Goal: Task Accomplishment & Management: Manage account settings

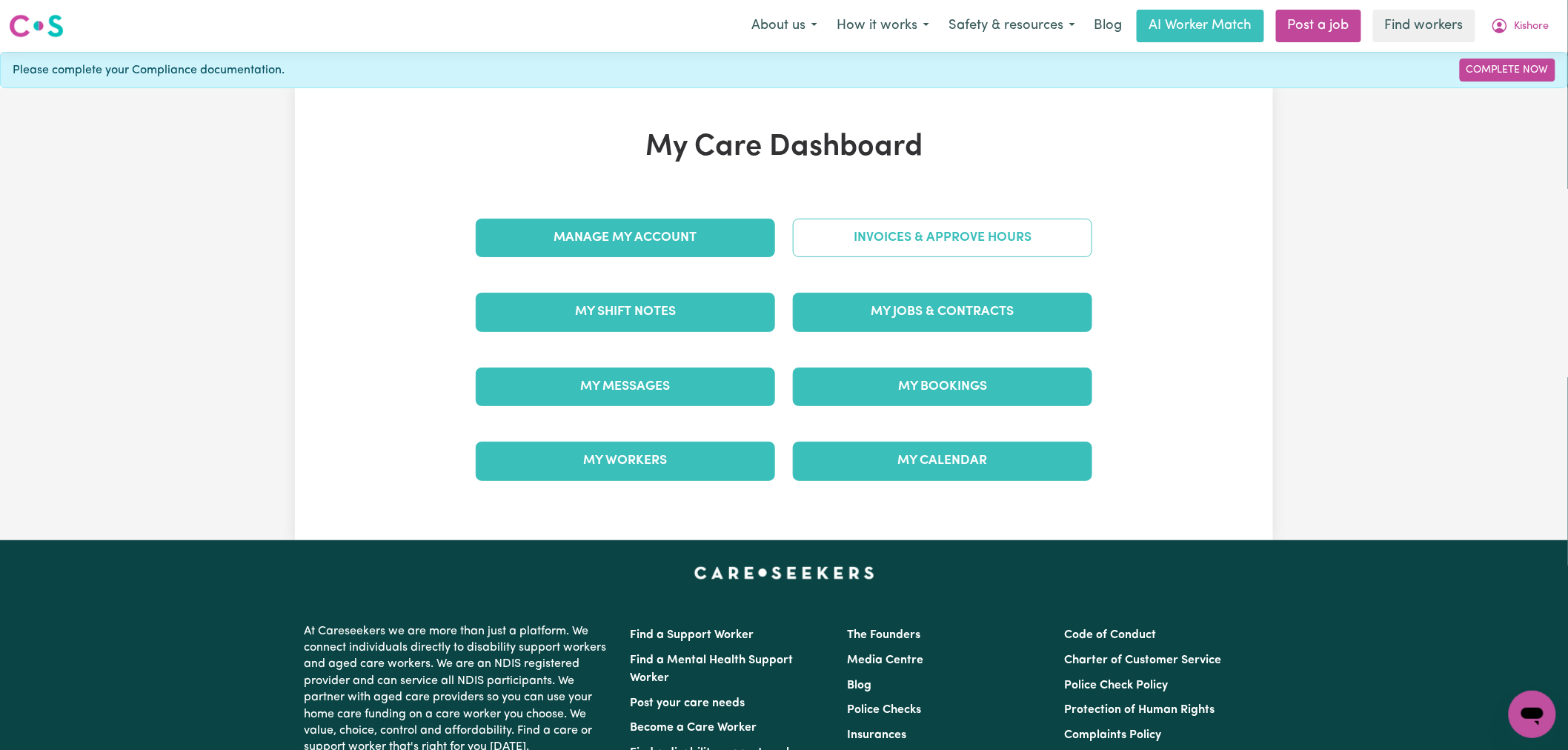
click at [861, 254] on link "Invoices & Approve Hours" at bounding box center [942, 238] width 299 height 39
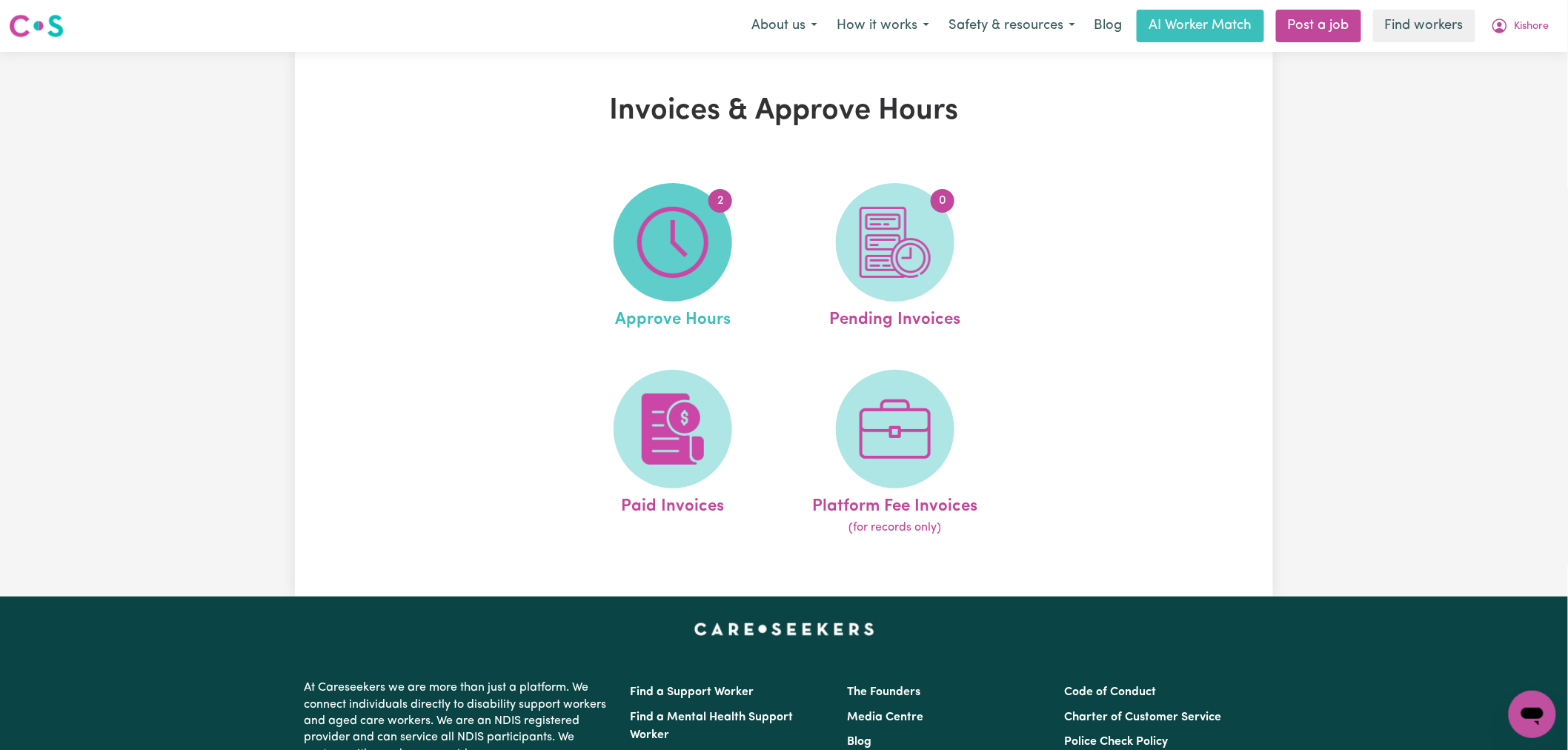
click at [659, 262] on img at bounding box center [672, 242] width 71 height 71
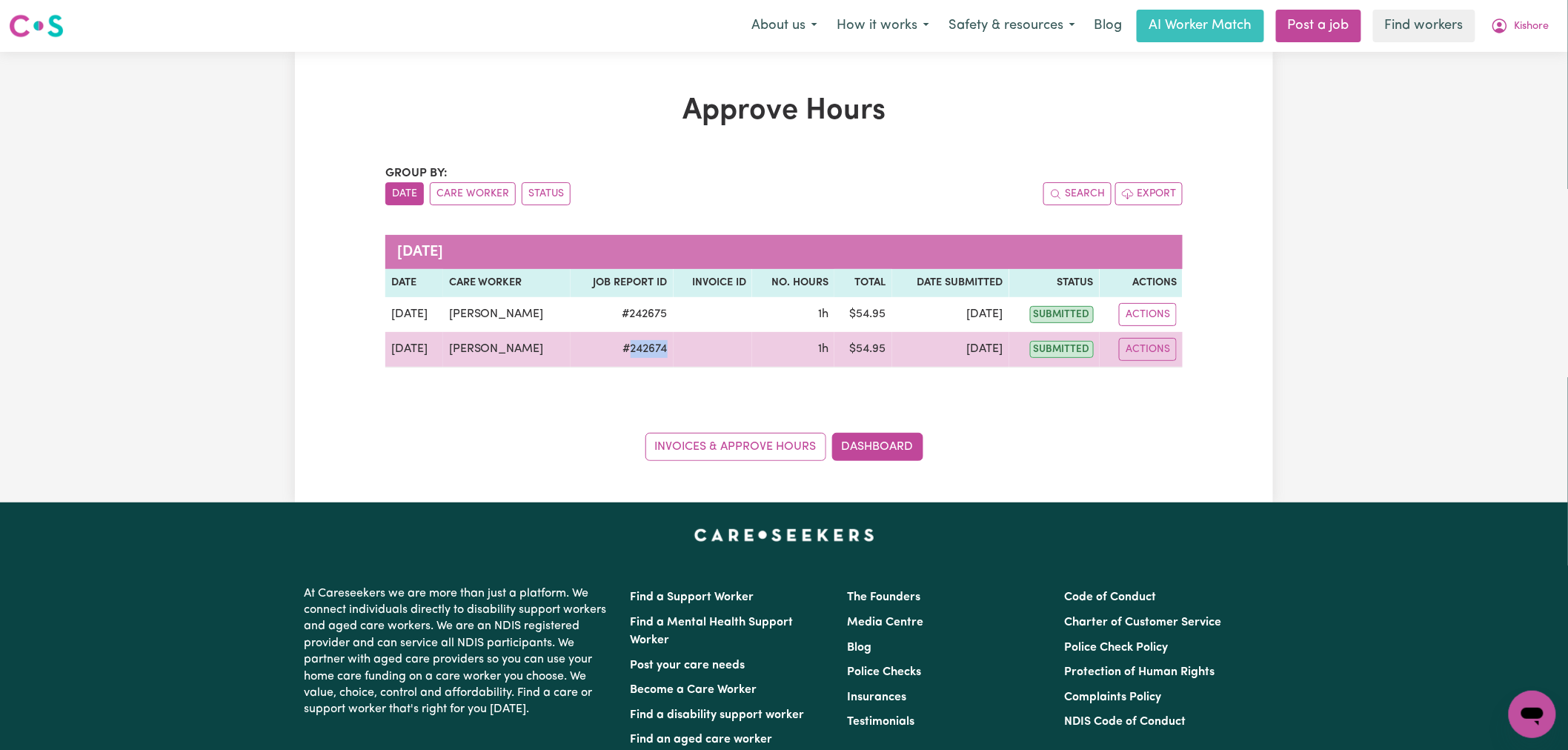
drag, startPoint x: 671, startPoint y: 351, endPoint x: 608, endPoint y: 351, distance: 63.0
click at [608, 351] on tr "[DATE] [PERSON_NAME] # 242674 1h $ 54.95 [DATE] submitted Actions" at bounding box center [783, 350] width 797 height 36
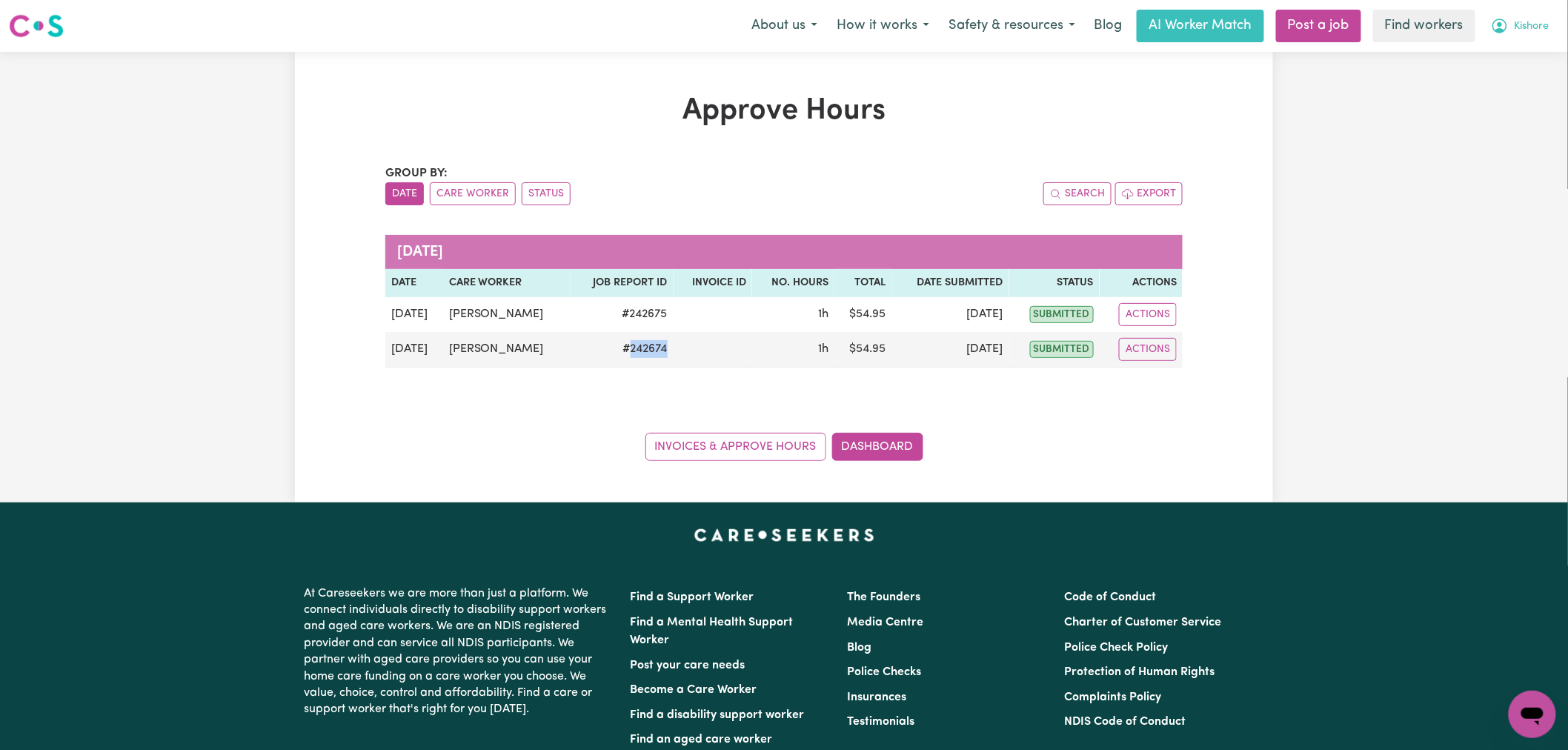
click at [1546, 20] on span "Kishore" at bounding box center [1532, 27] width 35 height 16
click at [1510, 87] on link "Logout" at bounding box center [1499, 85] width 117 height 28
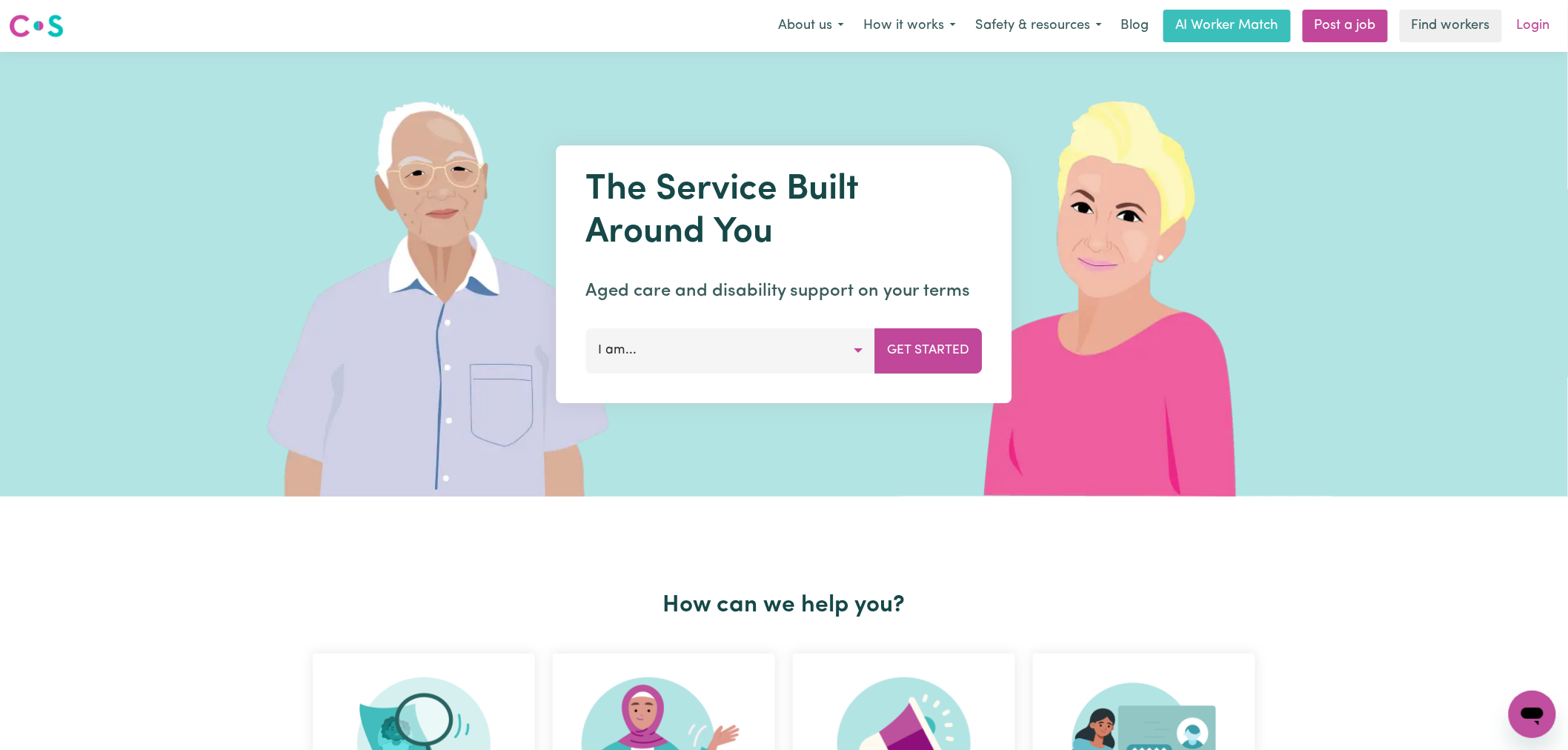
click at [1526, 24] on link "Login" at bounding box center [1533, 26] width 51 height 33
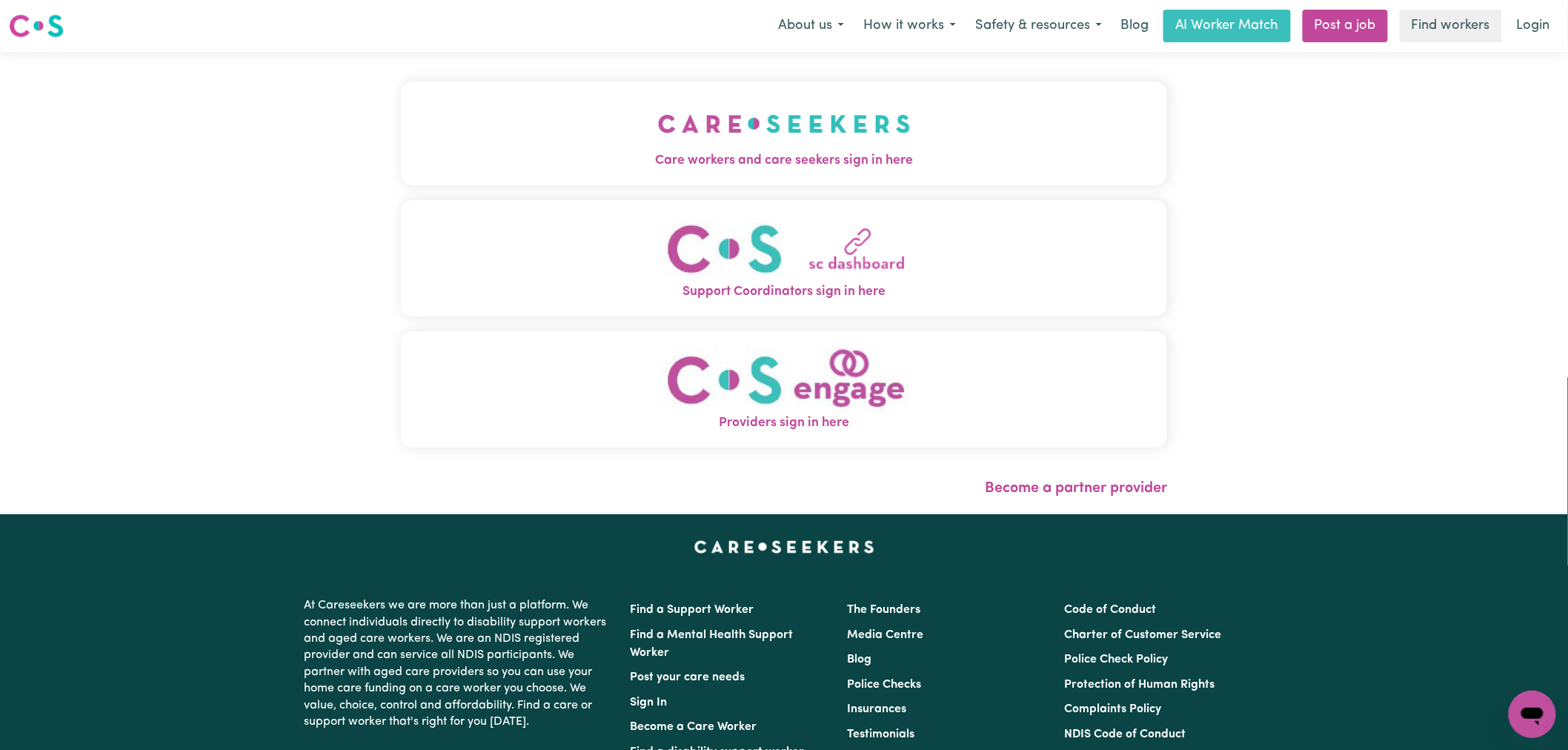
click at [456, 131] on button "Care workers and care seekers sign in here" at bounding box center [784, 134] width 766 height 104
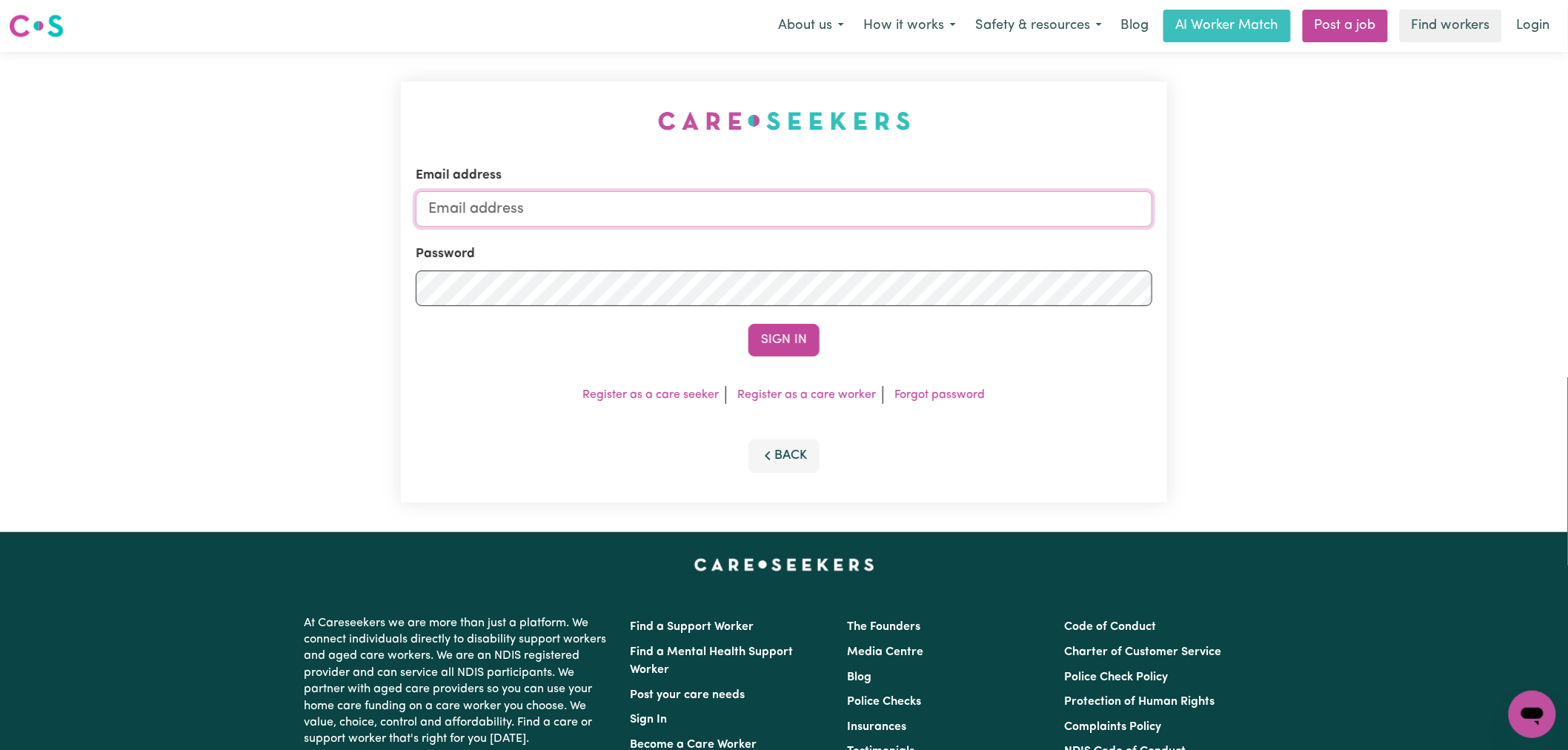
type input "[PERSON_NAME][EMAIL_ADDRESS][DOMAIN_NAME]"
click at [778, 339] on button "Sign In" at bounding box center [783, 340] width 71 height 33
